Goal: Transaction & Acquisition: Purchase product/service

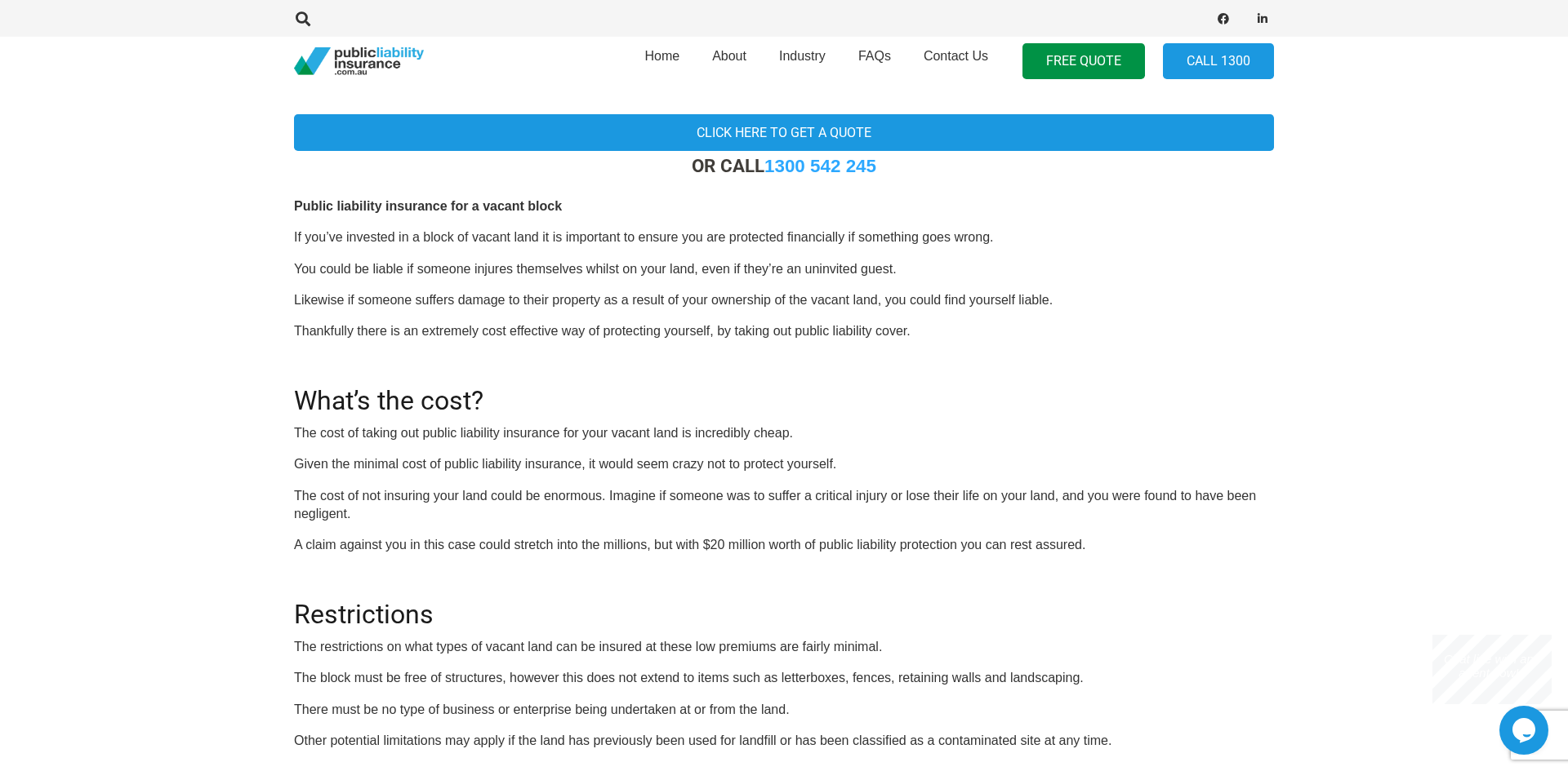
scroll to position [180, 0]
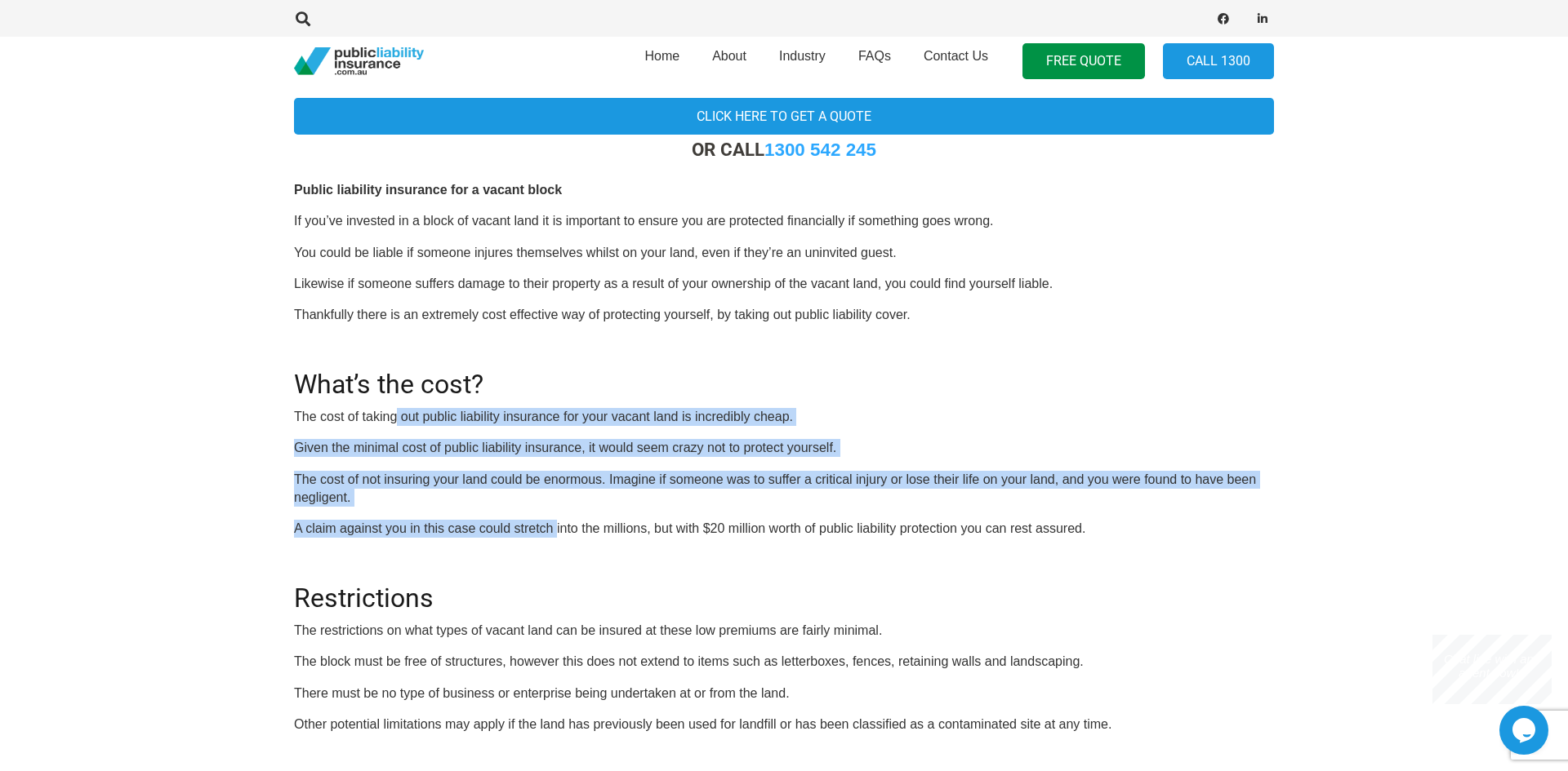
drag, startPoint x: 413, startPoint y: 421, endPoint x: 556, endPoint y: 535, distance: 182.9
click at [556, 536] on div "OR CALL 1300 542 245 Public liability insurance for a vacant block If you’ve in…" at bounding box center [784, 488] width 980 height 697
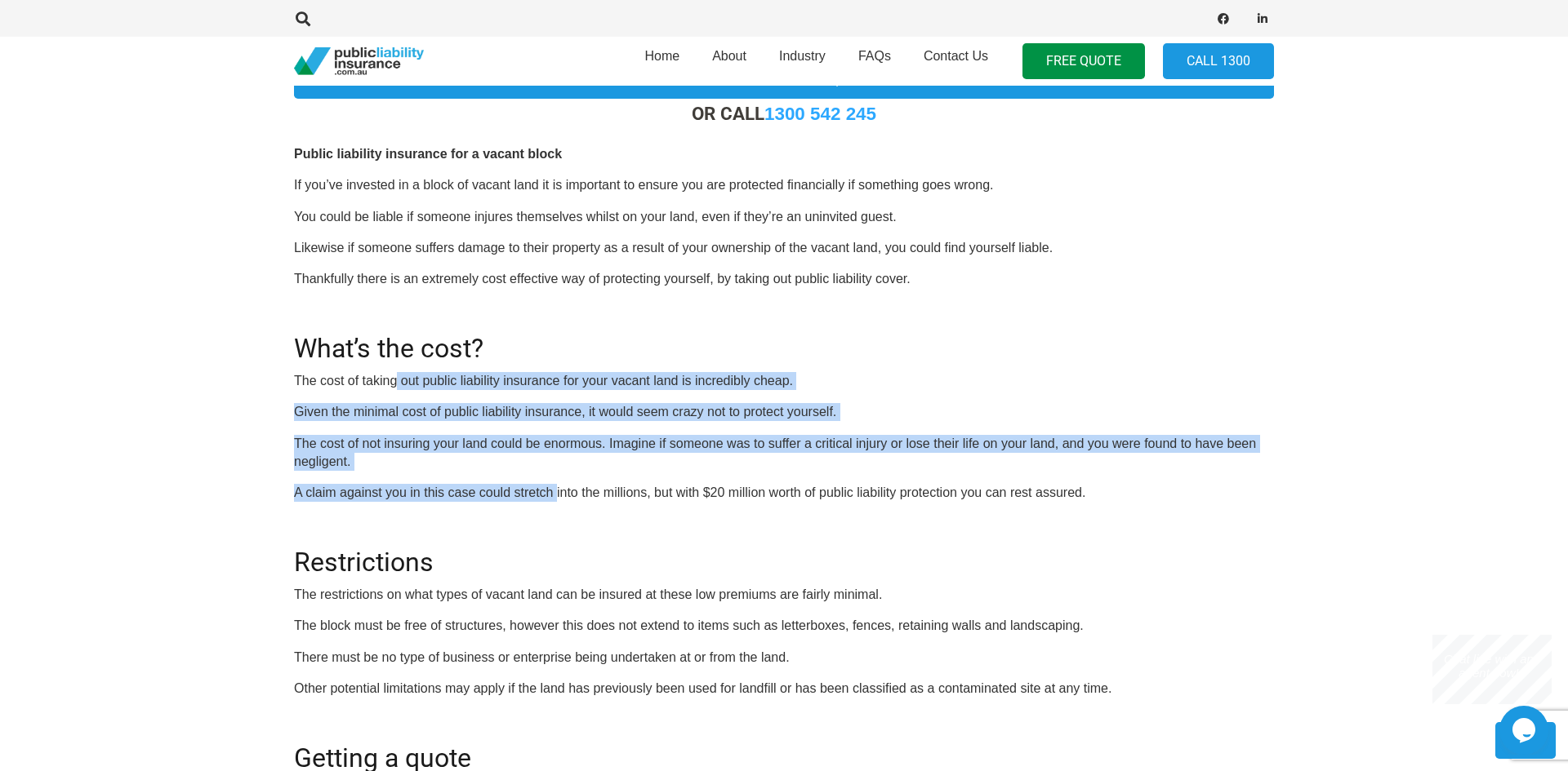
scroll to position [0, 0]
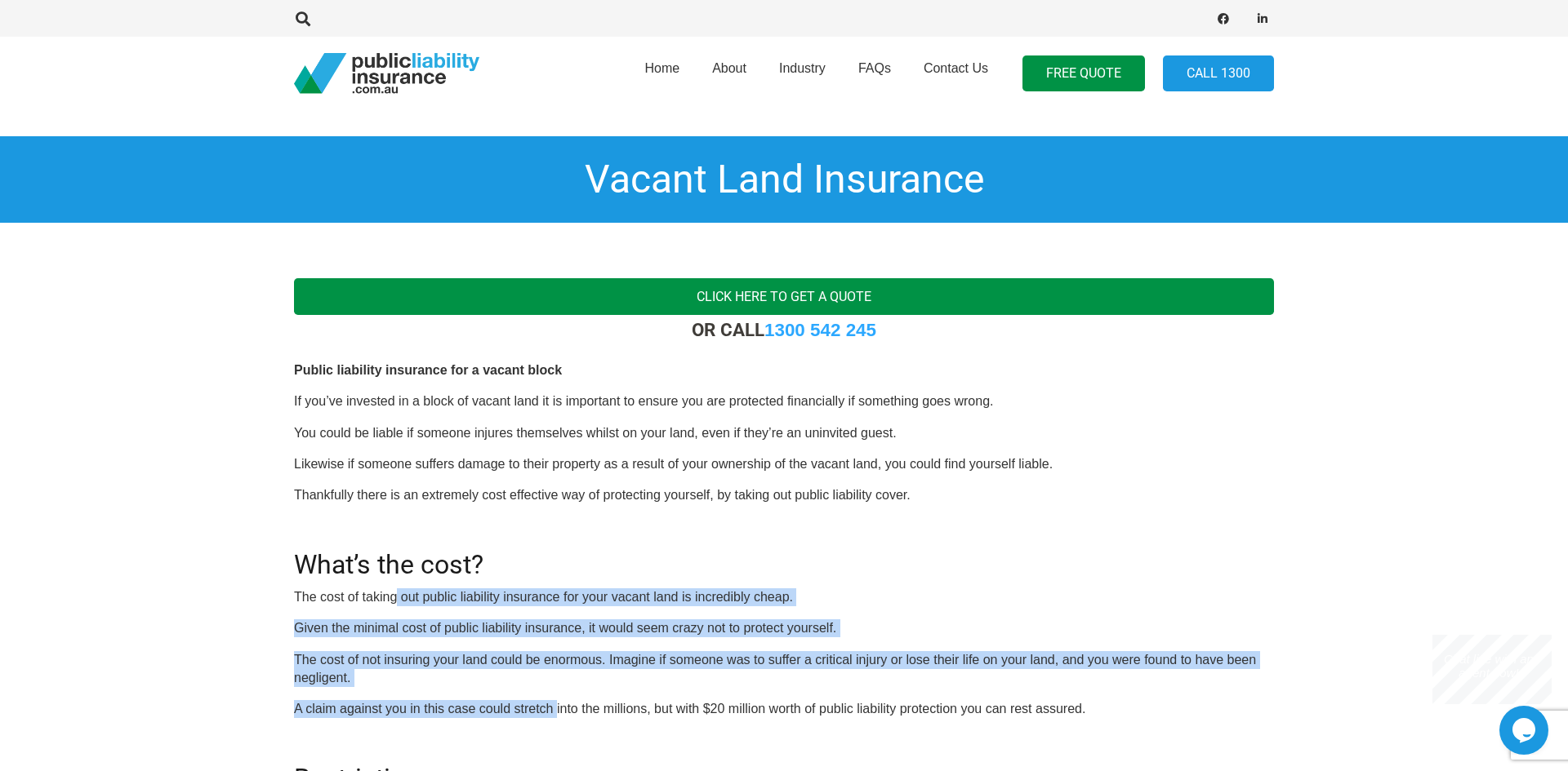
click at [787, 293] on link "Click here to get a quote" at bounding box center [784, 297] width 980 height 37
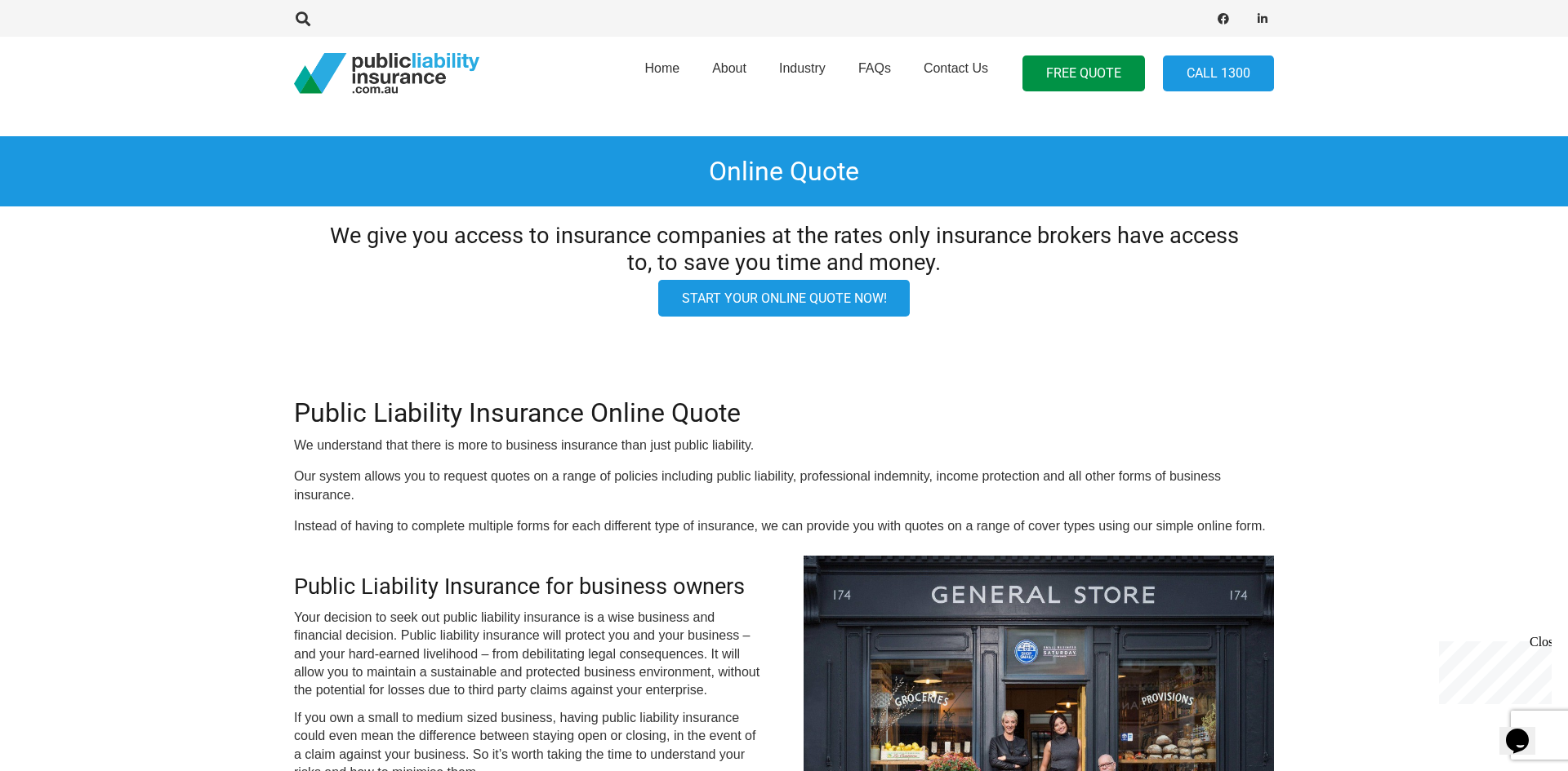
click at [802, 308] on link "Start your online quote now!" at bounding box center [784, 298] width 252 height 37
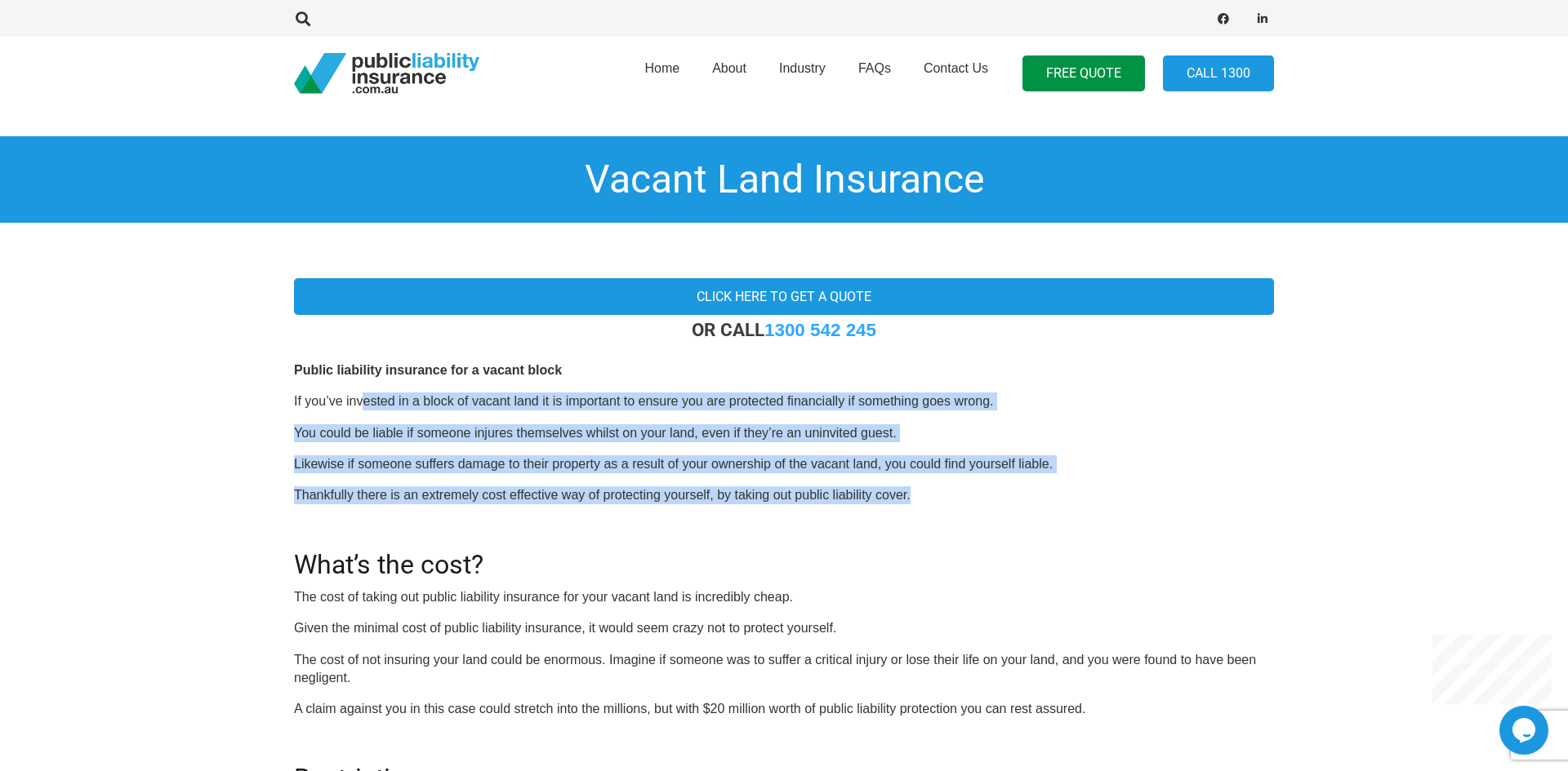
drag, startPoint x: 381, startPoint y: 410, endPoint x: 927, endPoint y: 479, distance: 550.3
click at [932, 478] on div "OR CALL 1300 542 245 Public liability insurance for a vacant block If you’ve in…" at bounding box center [784, 668] width 980 height 697
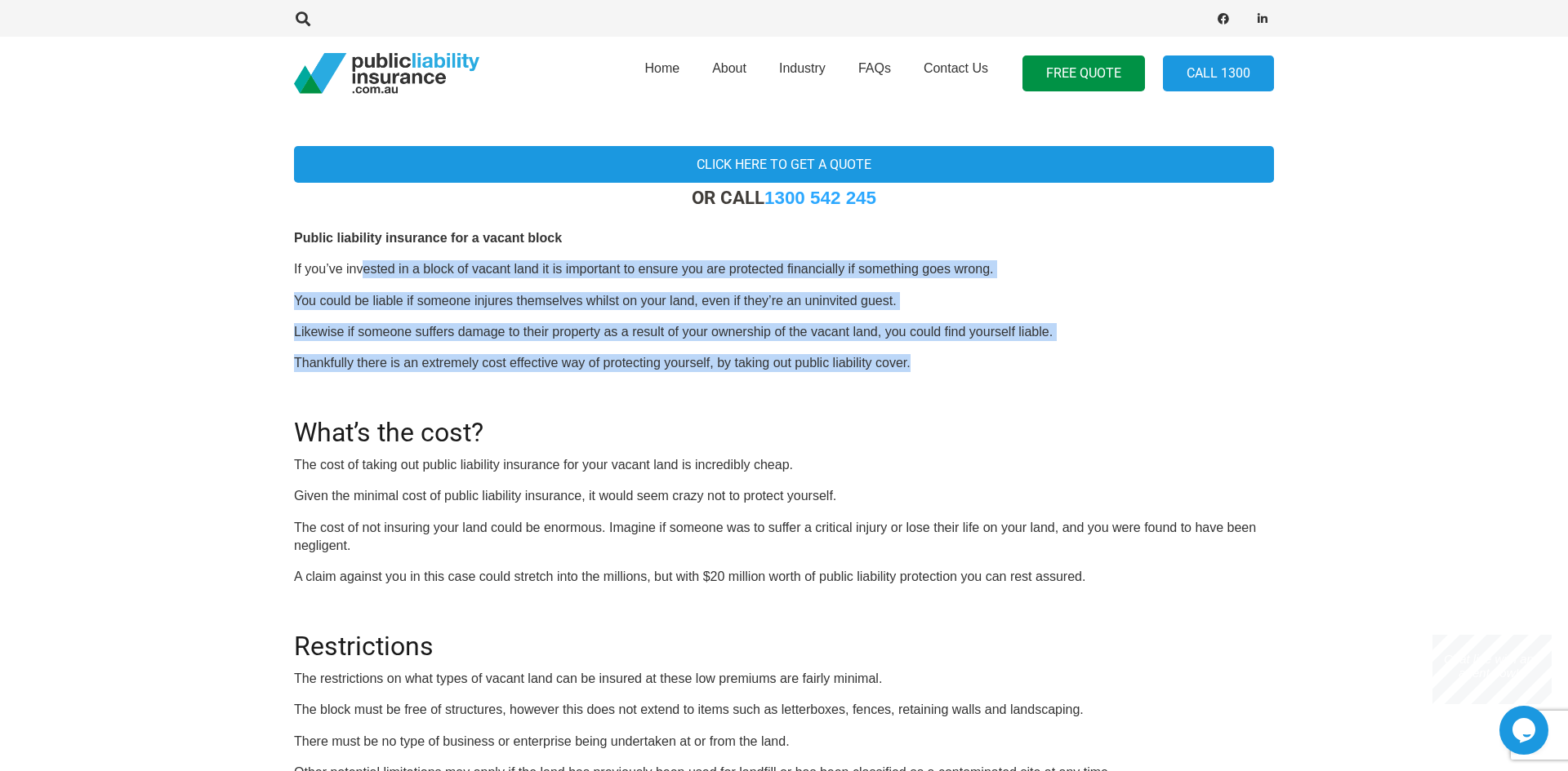
scroll to position [134, 0]
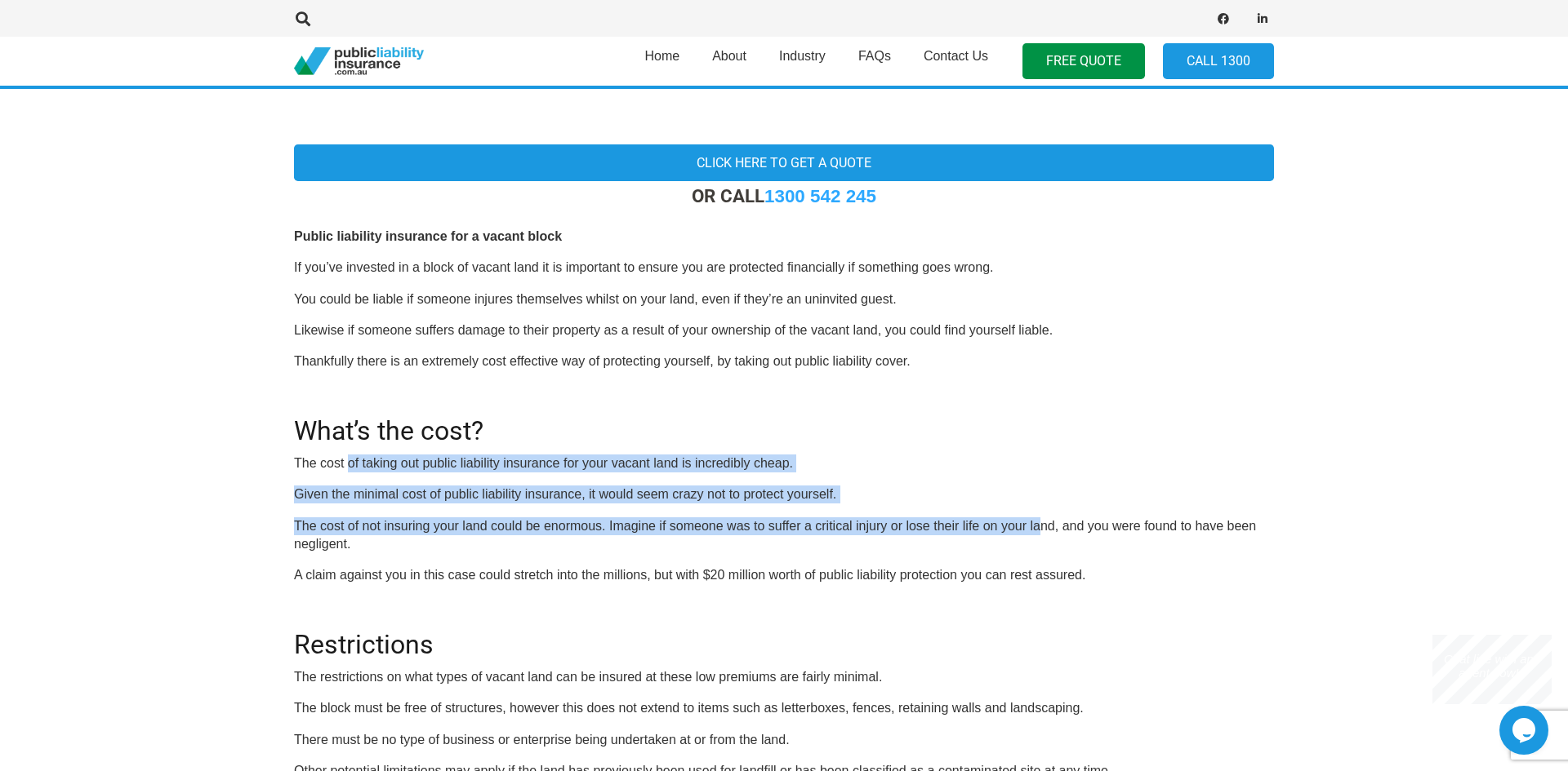
drag, startPoint x: 349, startPoint y: 467, endPoint x: 1031, endPoint y: 512, distance: 683.5
click at [1031, 512] on div "OR CALL 1300 542 245 Public liability insurance for a vacant block If you’ve in…" at bounding box center [784, 534] width 980 height 697
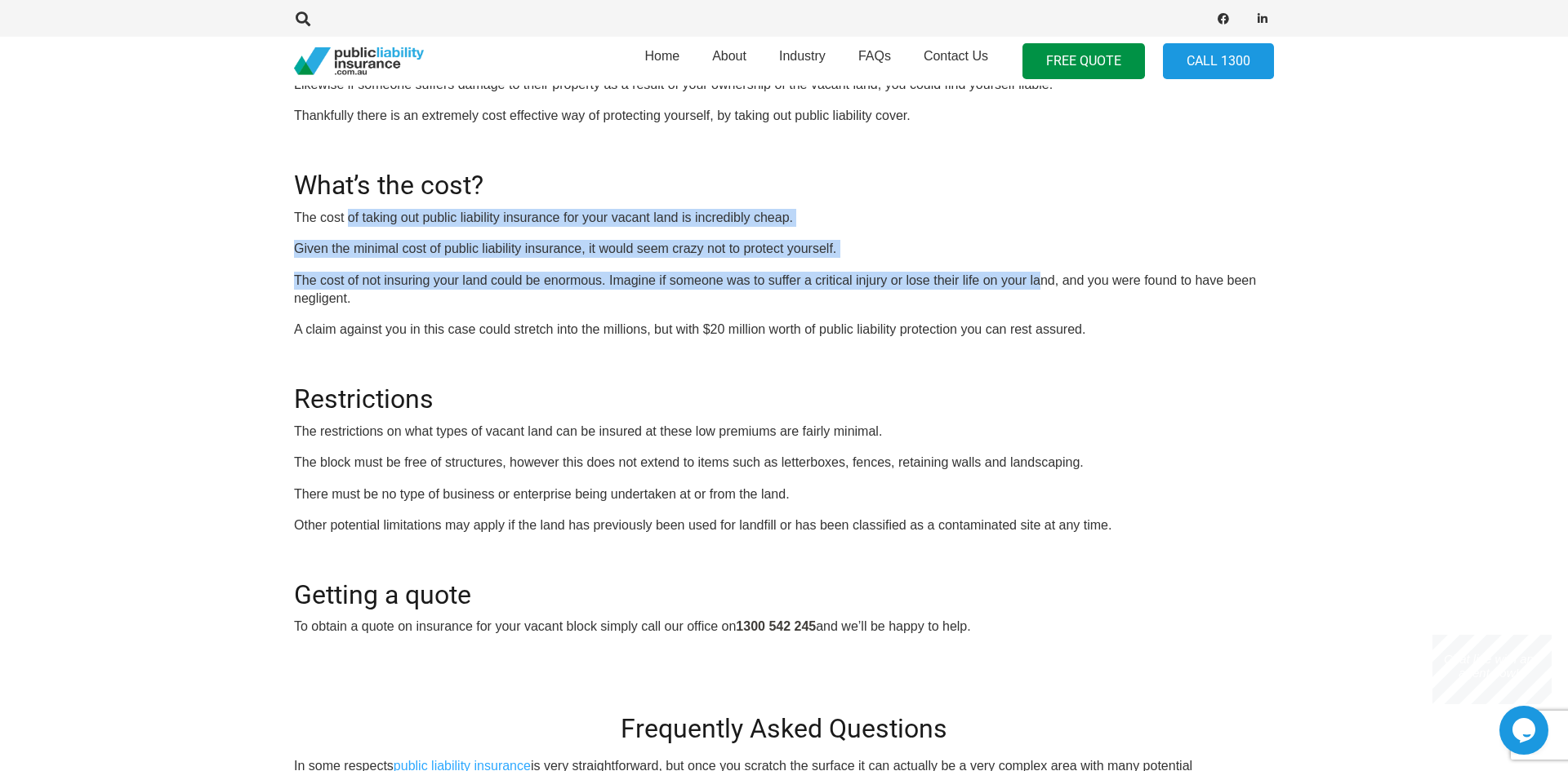
scroll to position [400, 0]
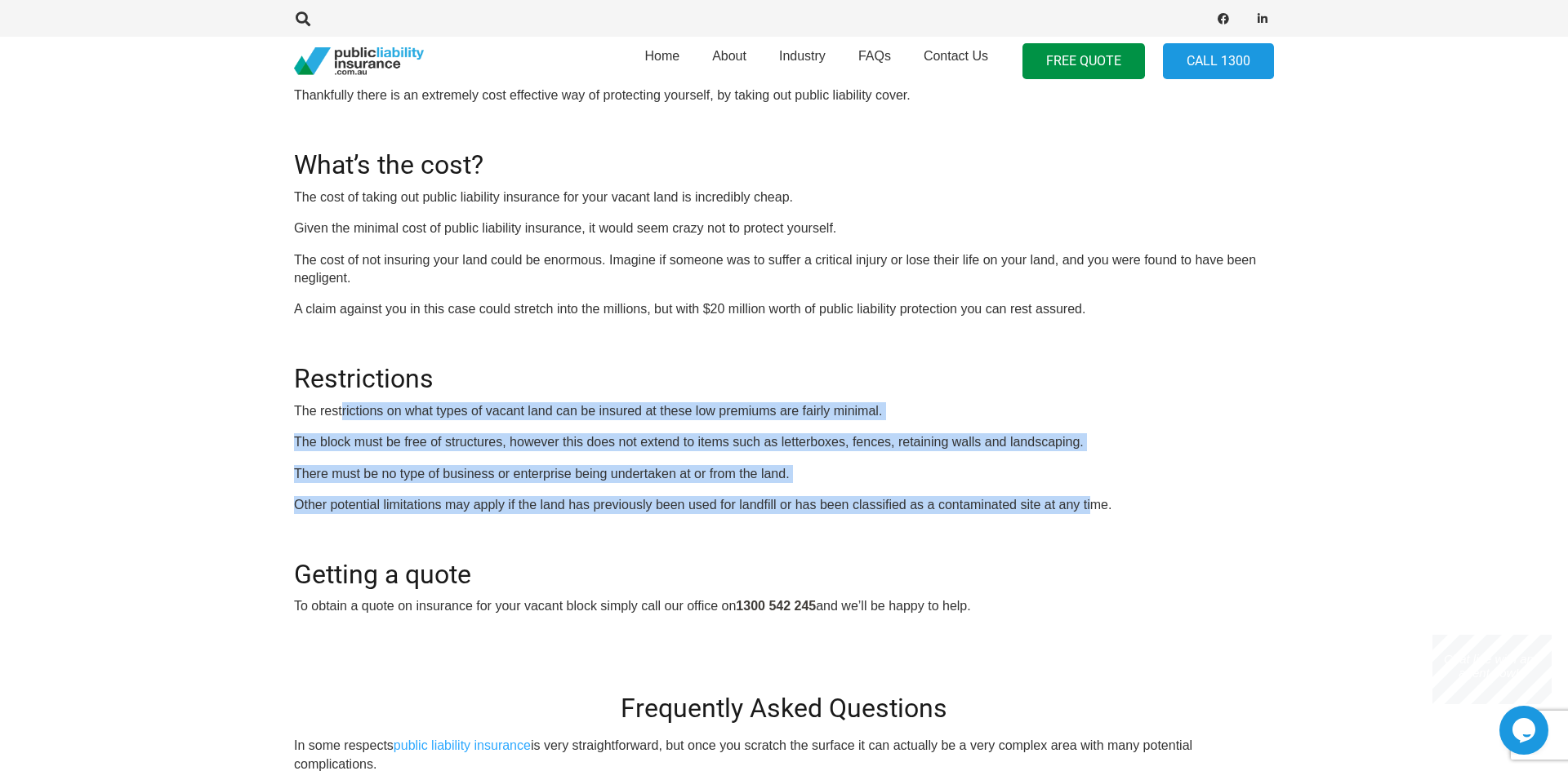
drag, startPoint x: 376, startPoint y: 416, endPoint x: 1086, endPoint y: 506, distance: 715.7
click at [1086, 506] on div "OR CALL 1300 542 245 Public liability insurance for a vacant block If you’ve in…" at bounding box center [784, 268] width 980 height 697
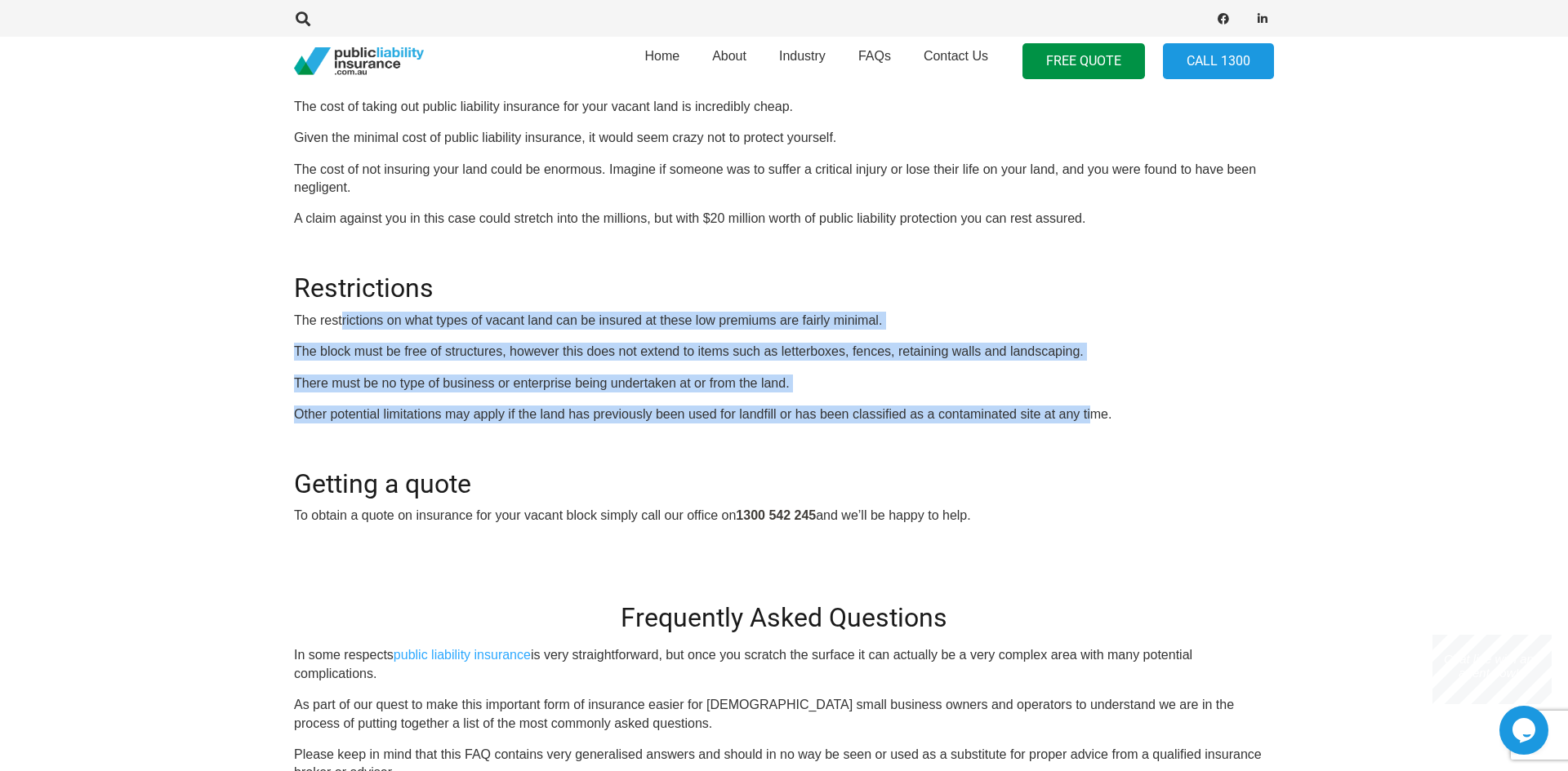
scroll to position [553, 0]
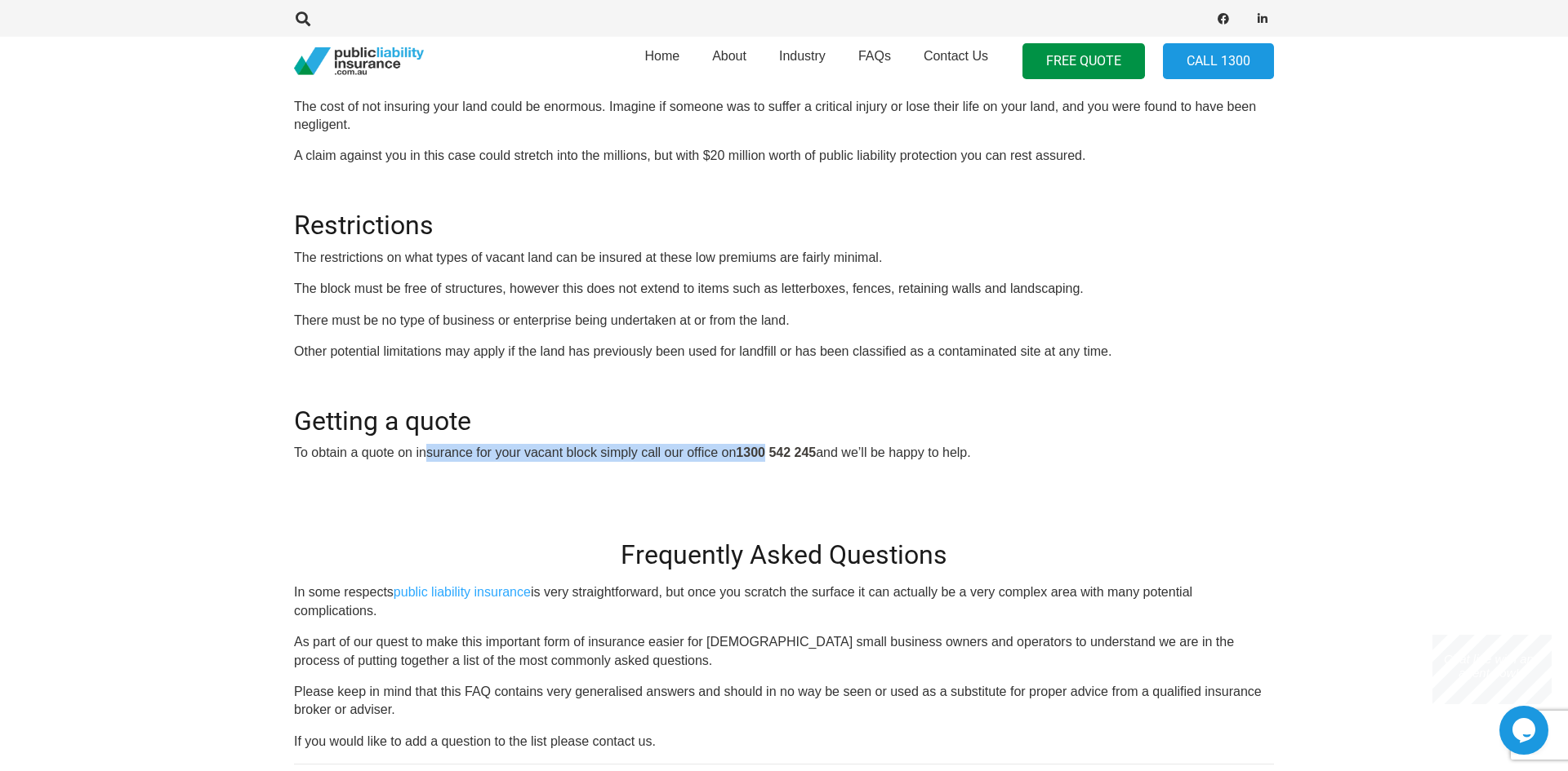
drag, startPoint x: 441, startPoint y: 457, endPoint x: 782, endPoint y: 453, distance: 341.0
click at [774, 448] on p "To obtain a quote on insurance for your vacant block simply call our office on …" at bounding box center [784, 453] width 980 height 18
click at [941, 420] on h2 "Getting a quote" at bounding box center [784, 411] width 980 height 50
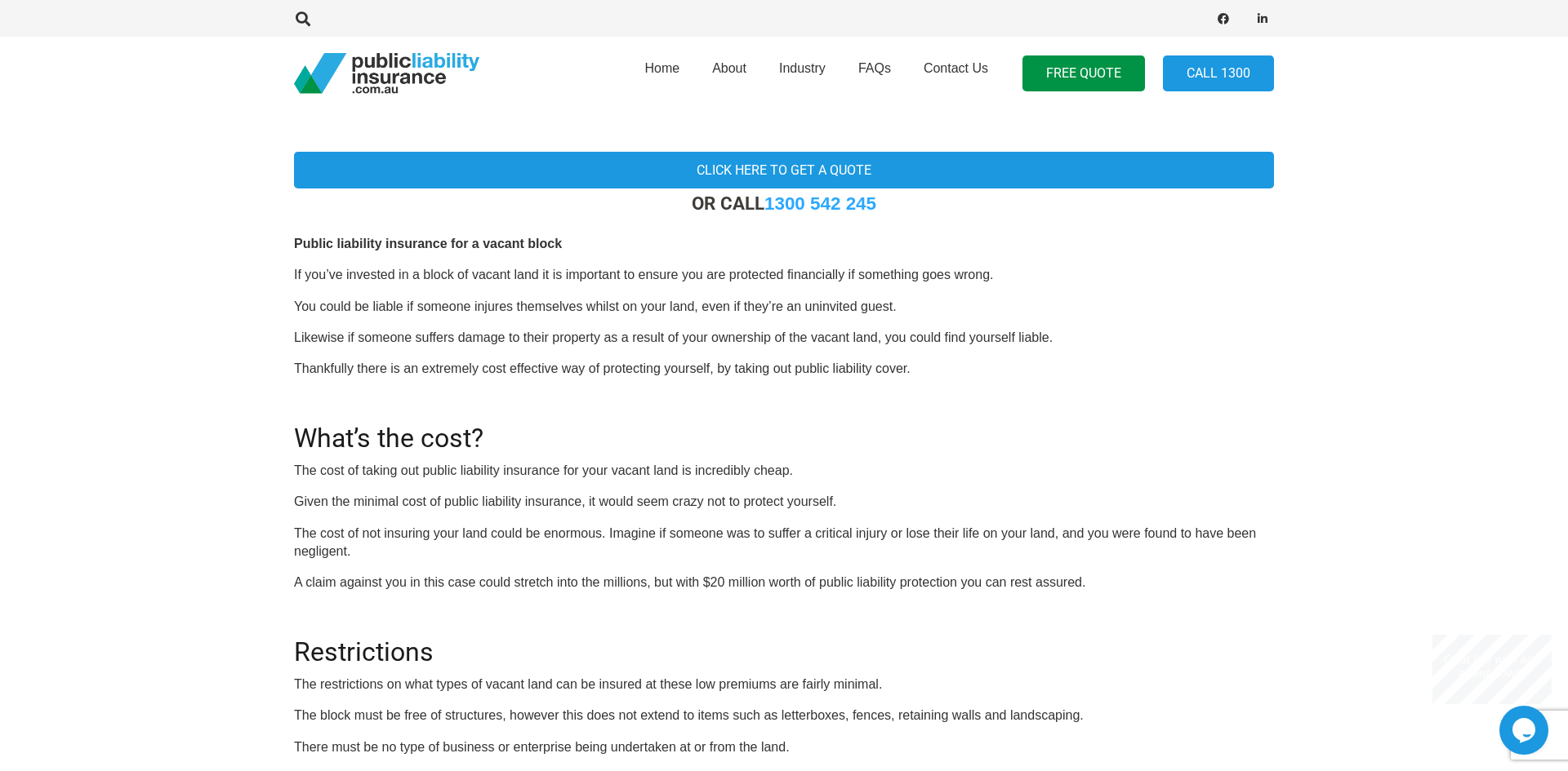
scroll to position [0, 0]
